Goal: Task Accomplishment & Management: Use online tool/utility

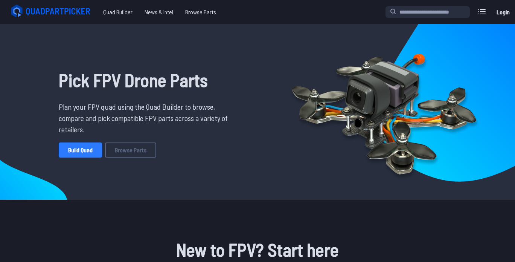
click at [74, 153] on link "Build Quad" at bounding box center [80, 149] width 43 height 15
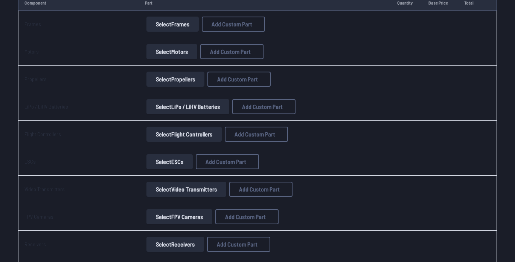
scroll to position [104, 0]
click at [180, 136] on button "Select Flight Controllers" at bounding box center [184, 134] width 75 height 15
click at [174, 137] on button "Select Flight Controllers" at bounding box center [184, 134] width 75 height 15
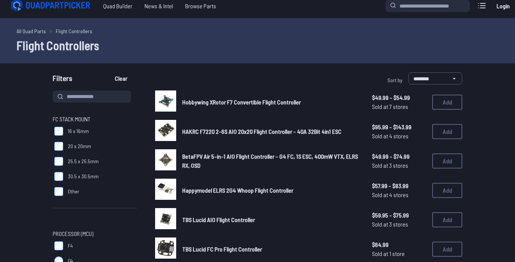
scroll to position [5, 0]
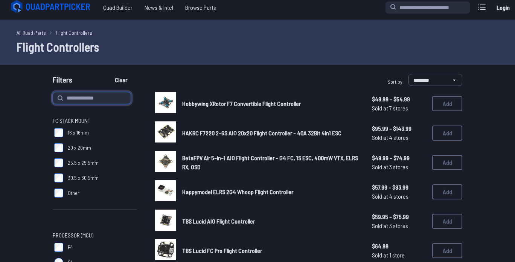
click at [98, 100] on input at bounding box center [92, 98] width 78 height 12
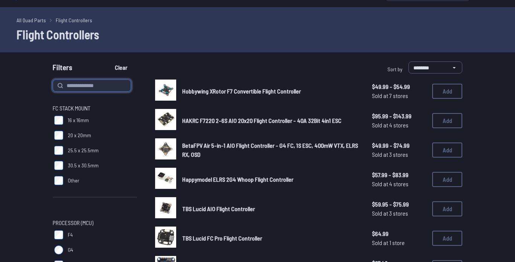
scroll to position [0, 0]
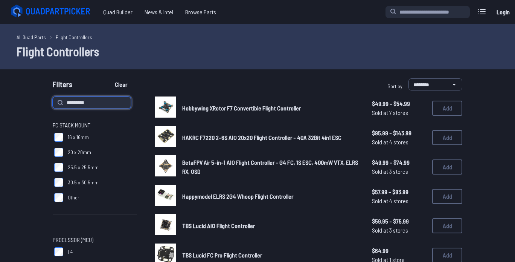
type input "**********"
click at [109, 78] on button "Clear" at bounding box center [121, 84] width 25 height 12
type input "**********"
type input "*********"
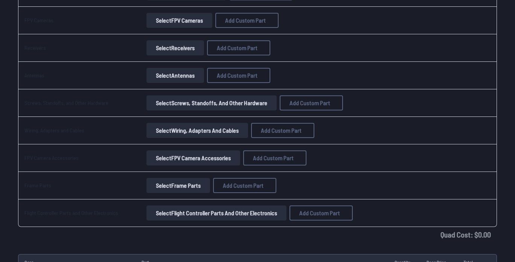
scroll to position [300, 0]
click at [155, 156] on button "Select FPV Camera Accessories" at bounding box center [194, 158] width 94 height 15
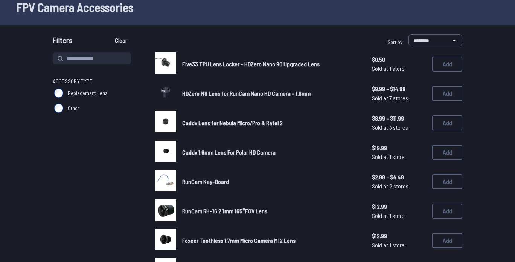
scroll to position [44, 0]
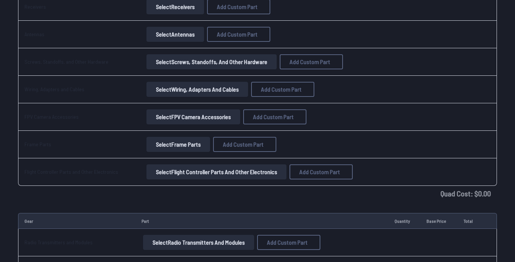
scroll to position [343, 0]
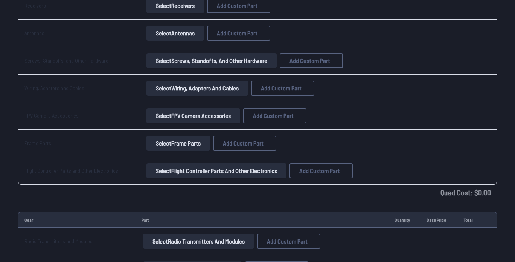
click at [163, 174] on button "Select Flight Controller Parts and Other Electronics" at bounding box center [217, 170] width 140 height 15
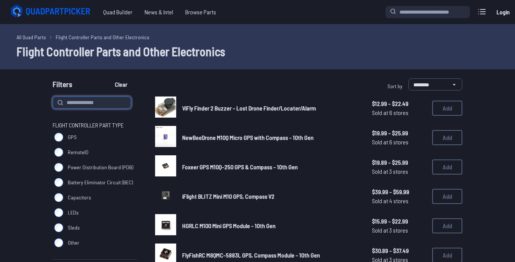
click at [93, 105] on input at bounding box center [92, 102] width 78 height 12
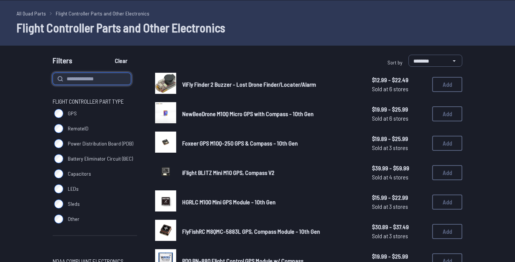
scroll to position [24, 0]
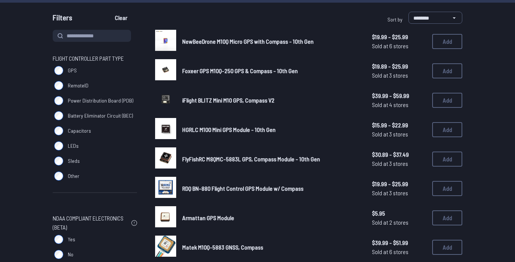
scroll to position [66, 0]
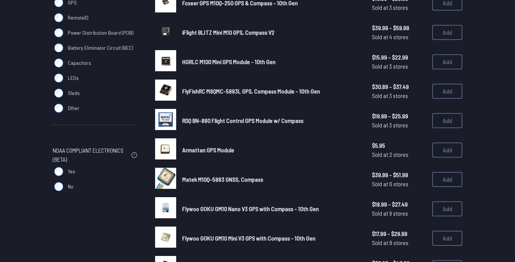
scroll to position [135, 0]
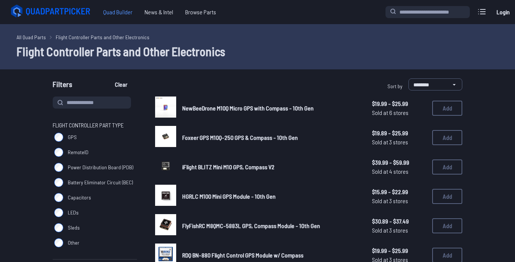
click at [121, 11] on span "Quad Builder" at bounding box center [117, 12] width 41 height 15
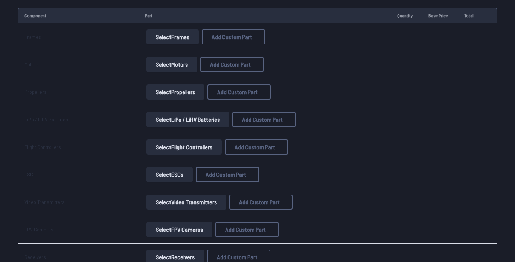
scroll to position [91, 0]
click at [156, 64] on button "Select Motors" at bounding box center [172, 65] width 51 height 15
click at [155, 66] on button "Select Motors" at bounding box center [172, 65] width 51 height 15
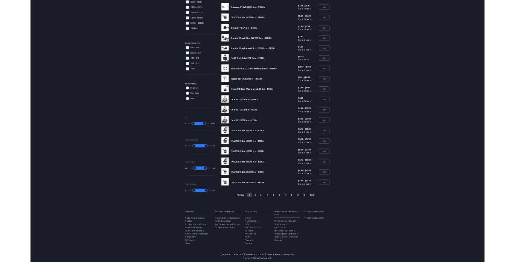
scroll to position [143, 0]
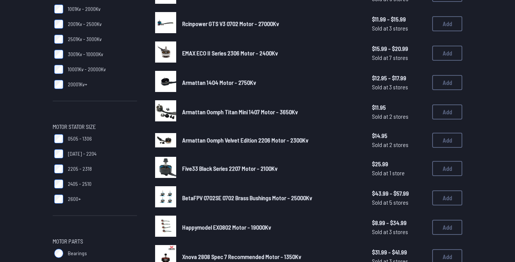
click at [492, 99] on div "Motor KV Up to 1000Kv 1001Kv - 2000Kv 2001Kv - 2500Kv 2501Kv - 3000Kv 3001Kv - …" at bounding box center [258, 258] width 482 height 610
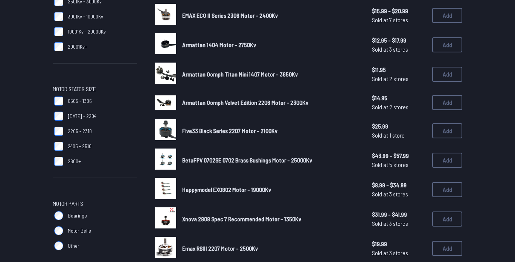
scroll to position [182, 0]
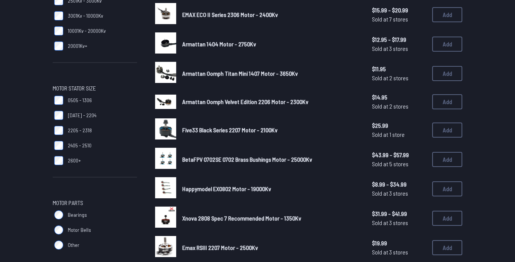
click at [135, 46] on label "20001Kv+" at bounding box center [95, 45] width 84 height 15
